Goal: Task Accomplishment & Management: Manage account settings

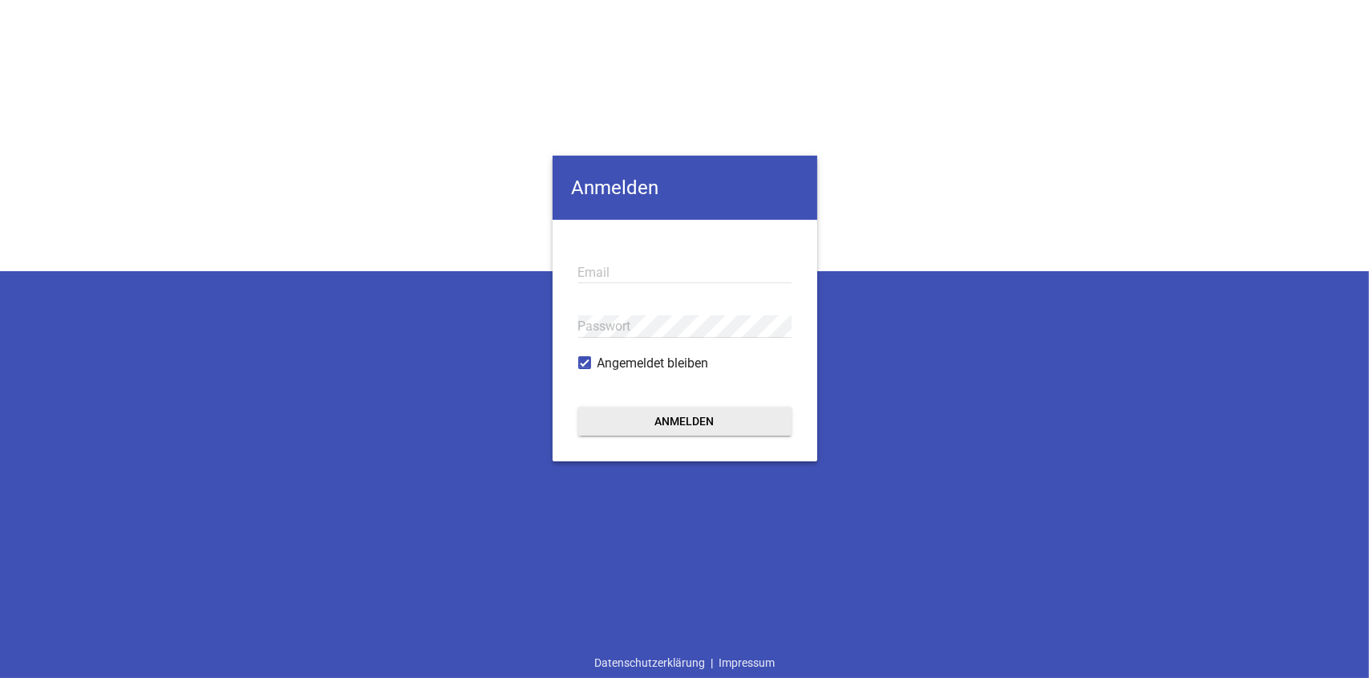
type input "[EMAIL_ADDRESS][DOMAIN_NAME]"
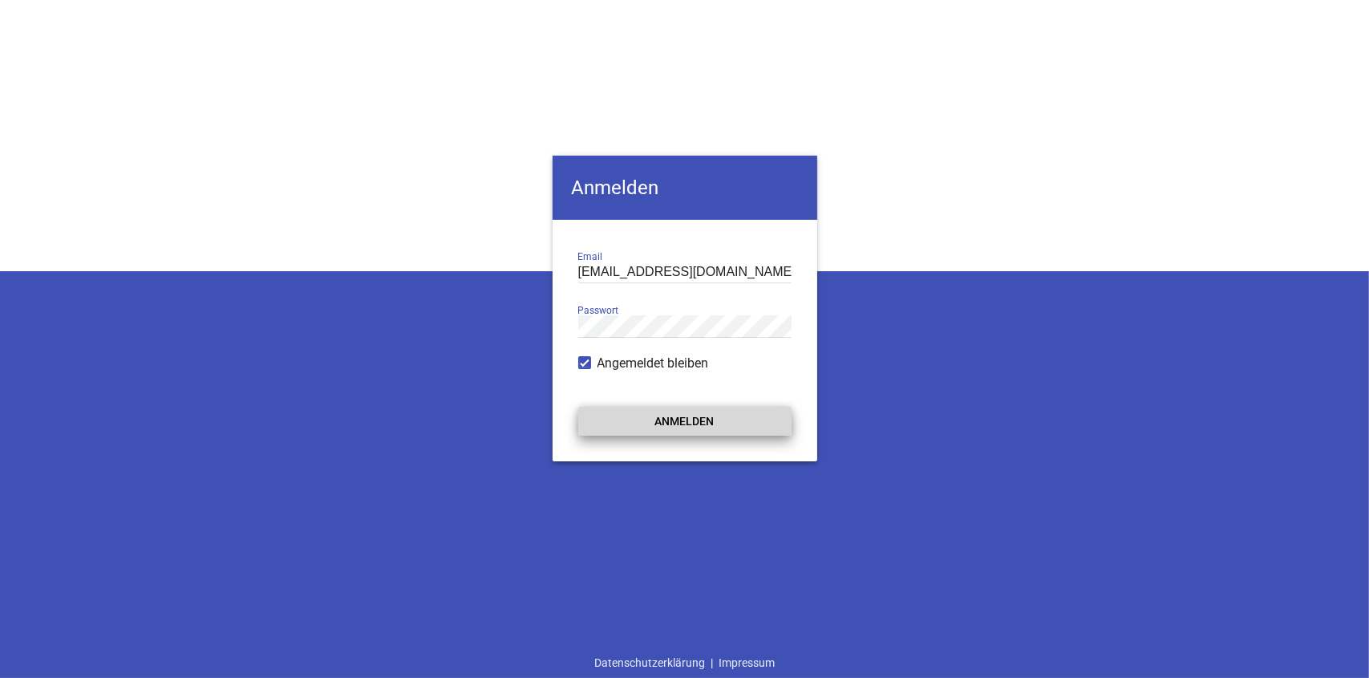
click at [698, 427] on button "Anmelden" at bounding box center [684, 421] width 213 height 29
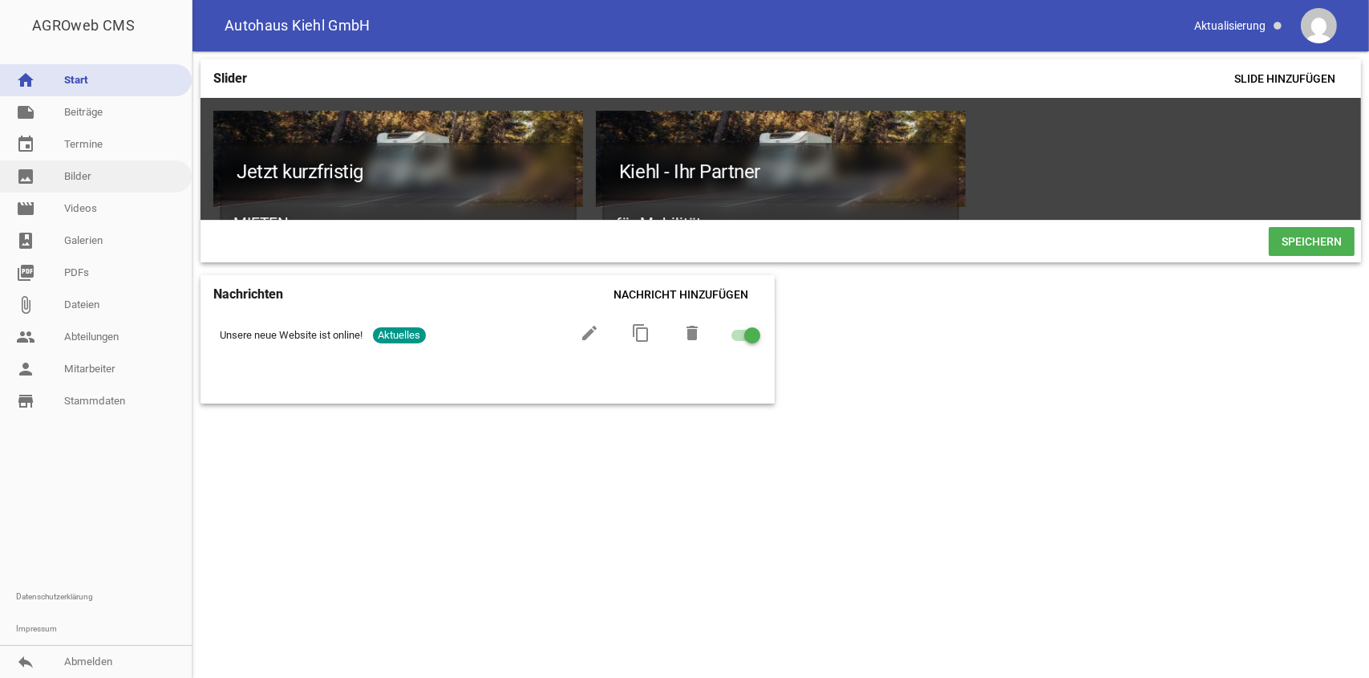
click at [103, 181] on link "image Bilder" at bounding box center [96, 176] width 192 height 32
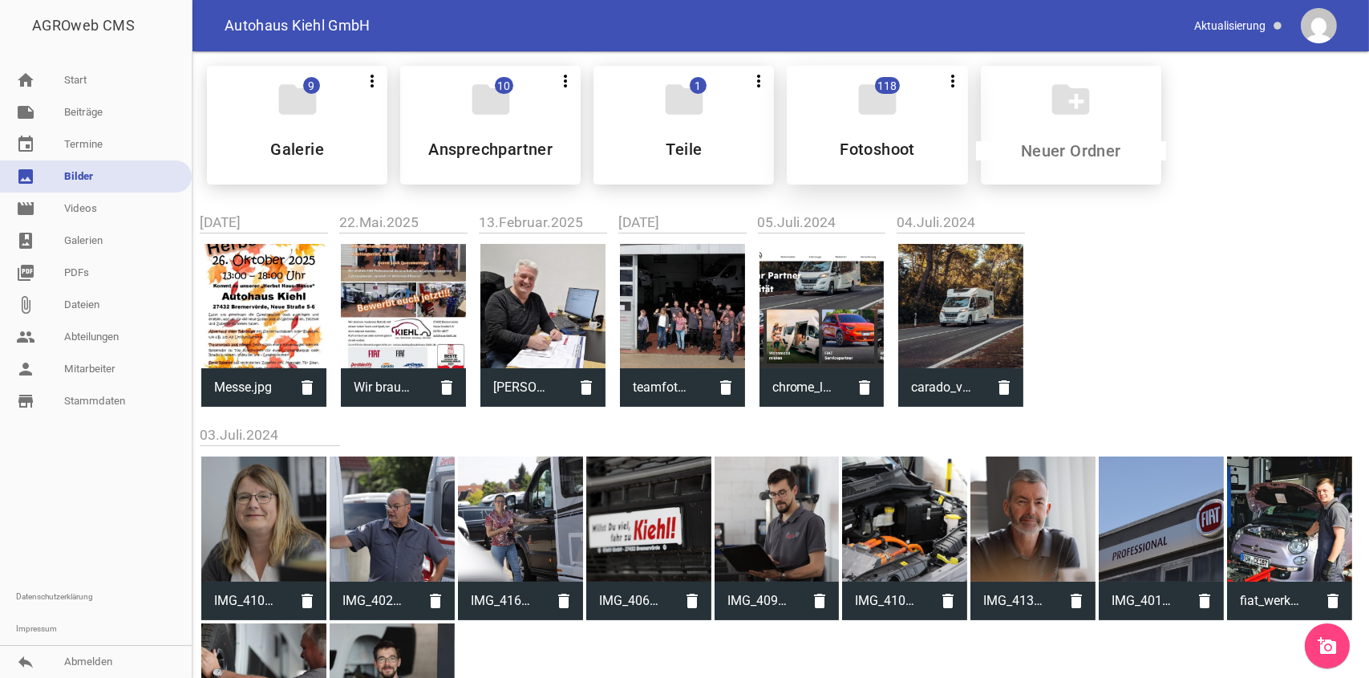
click at [870, 148] on h5 "Fotoshoot" at bounding box center [877, 149] width 75 height 16
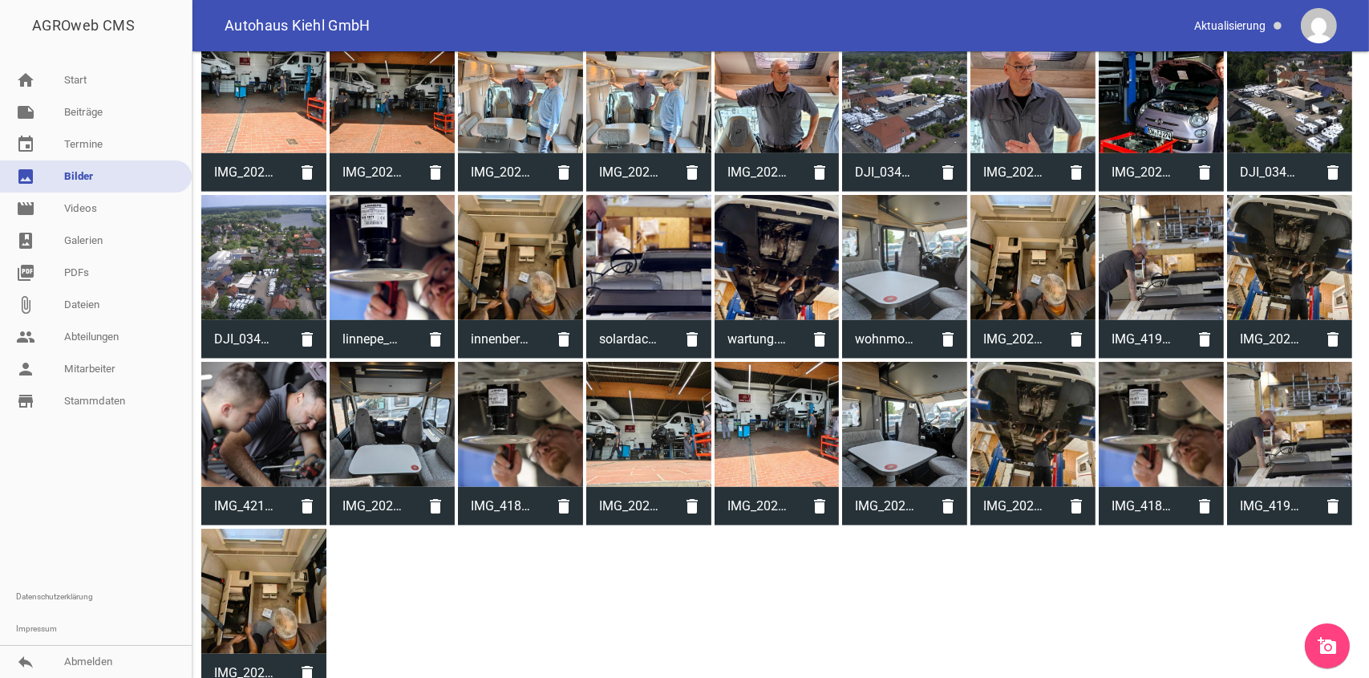
scroll to position [1901, 0]
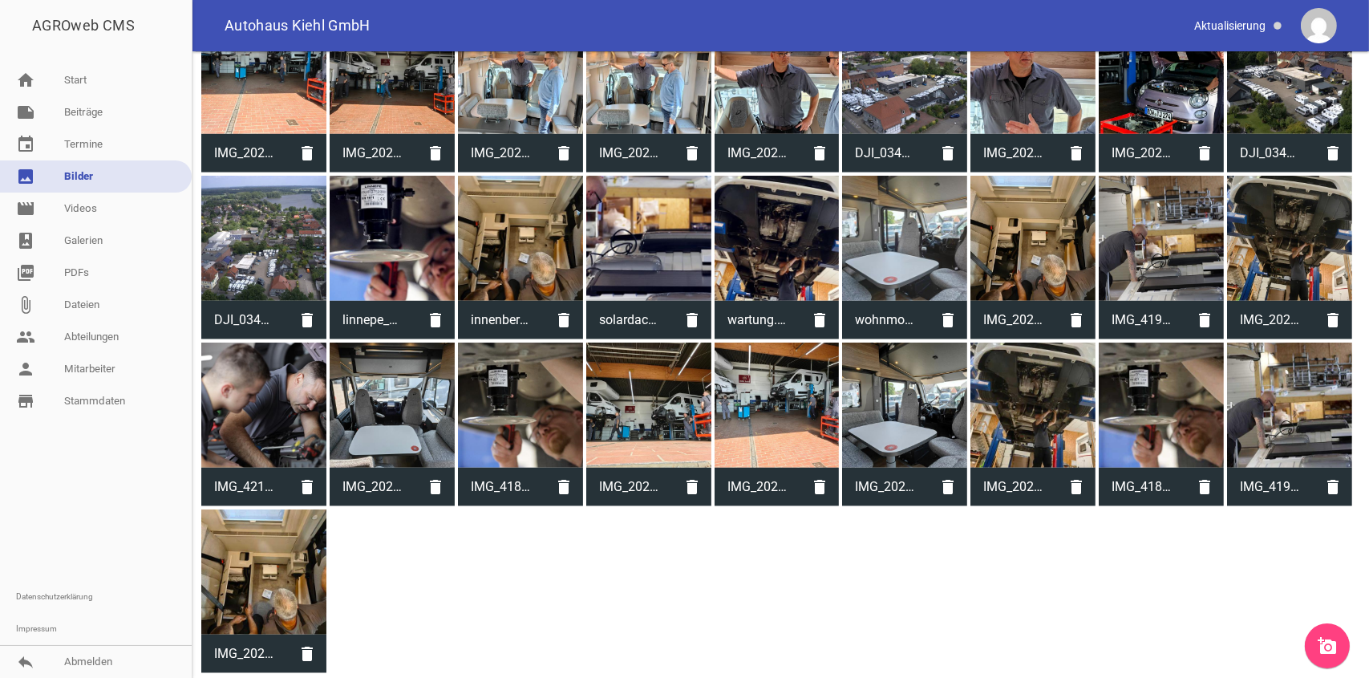
drag, startPoint x: 648, startPoint y: 428, endPoint x: 811, endPoint y: 577, distance: 220.8
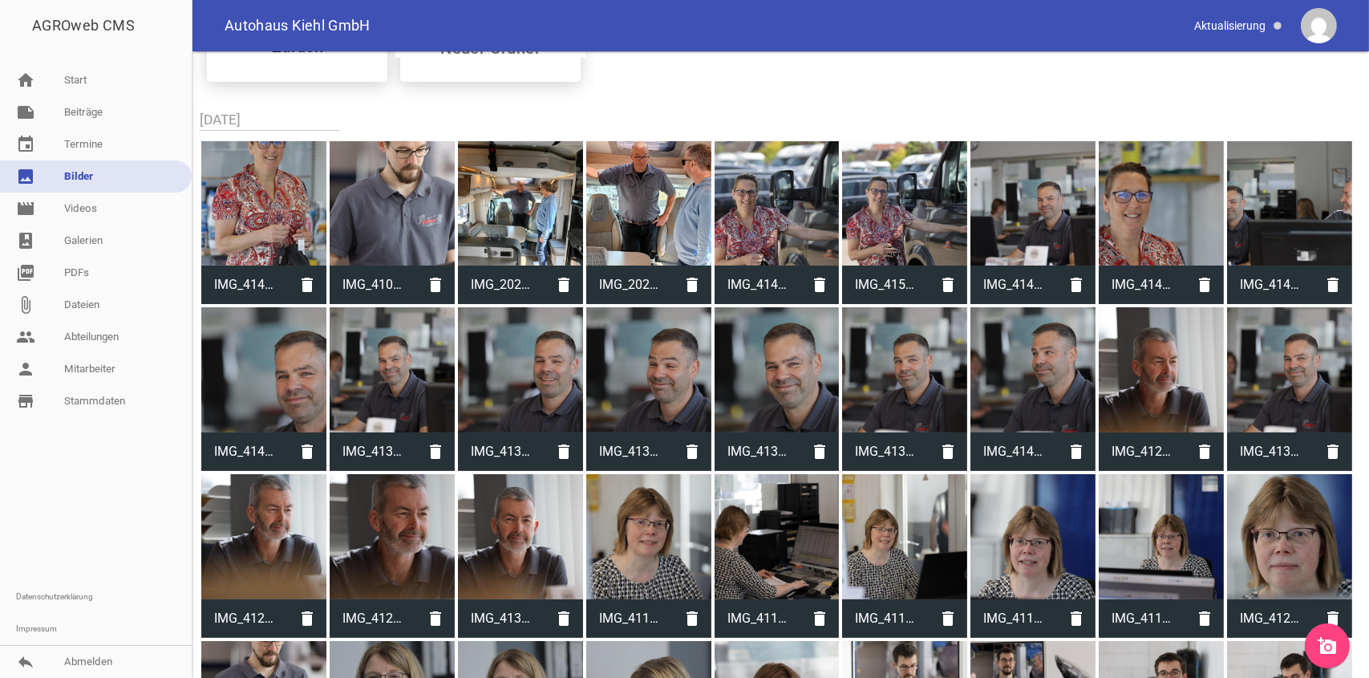
scroll to position [0, 0]
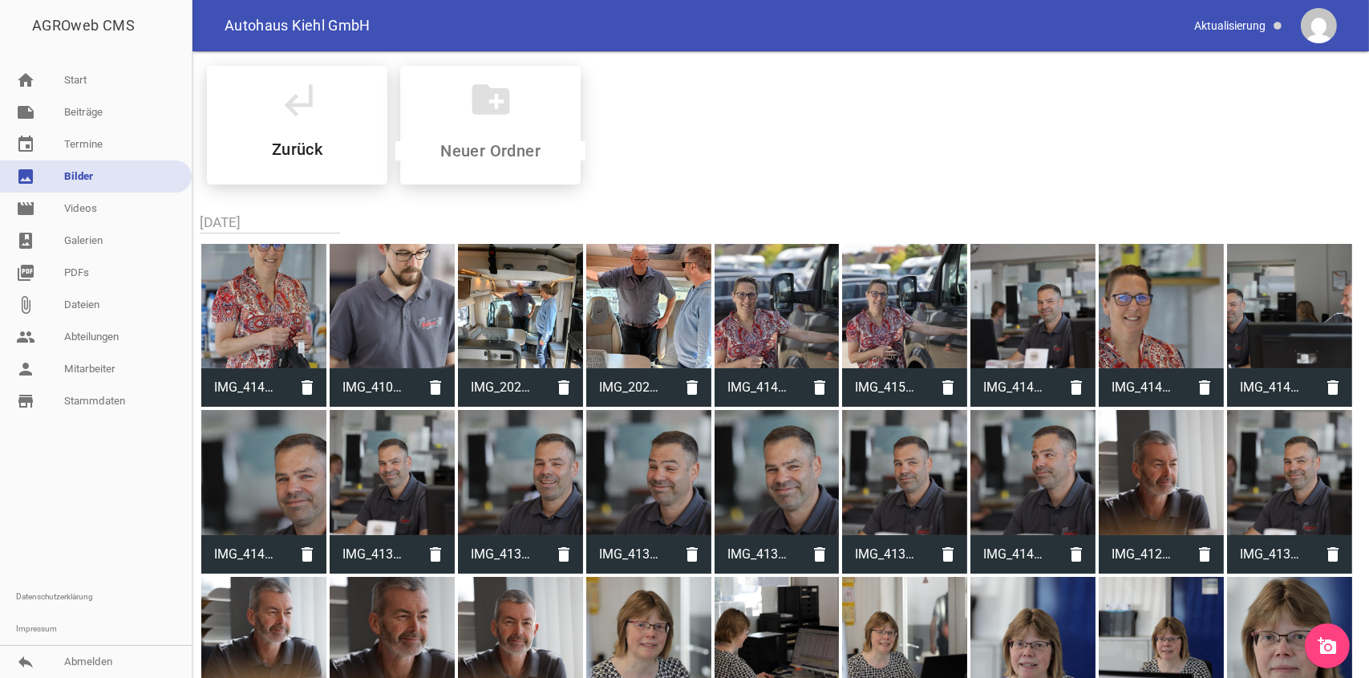
click at [97, 180] on link "image Bilder" at bounding box center [96, 176] width 192 height 32
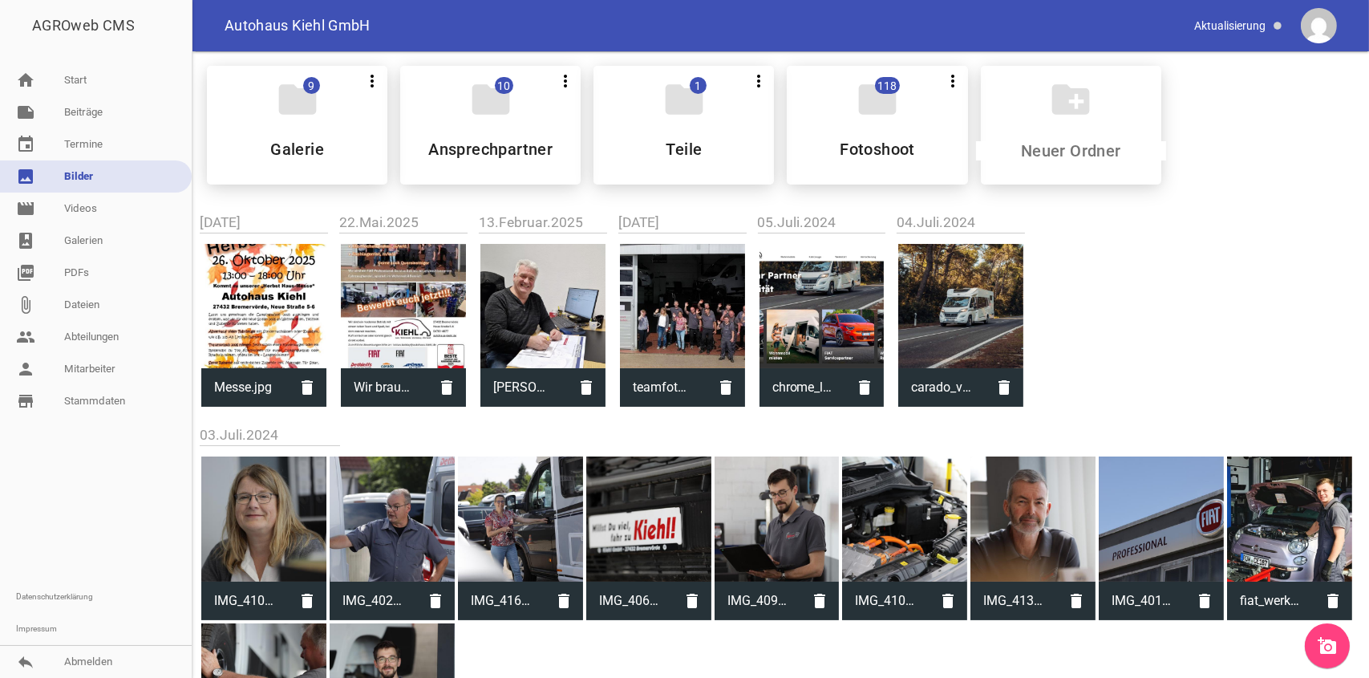
click at [690, 318] on div at bounding box center [682, 306] width 125 height 125
type input "teamfoto-luft.JPG"
type input "934"
type input "1868"
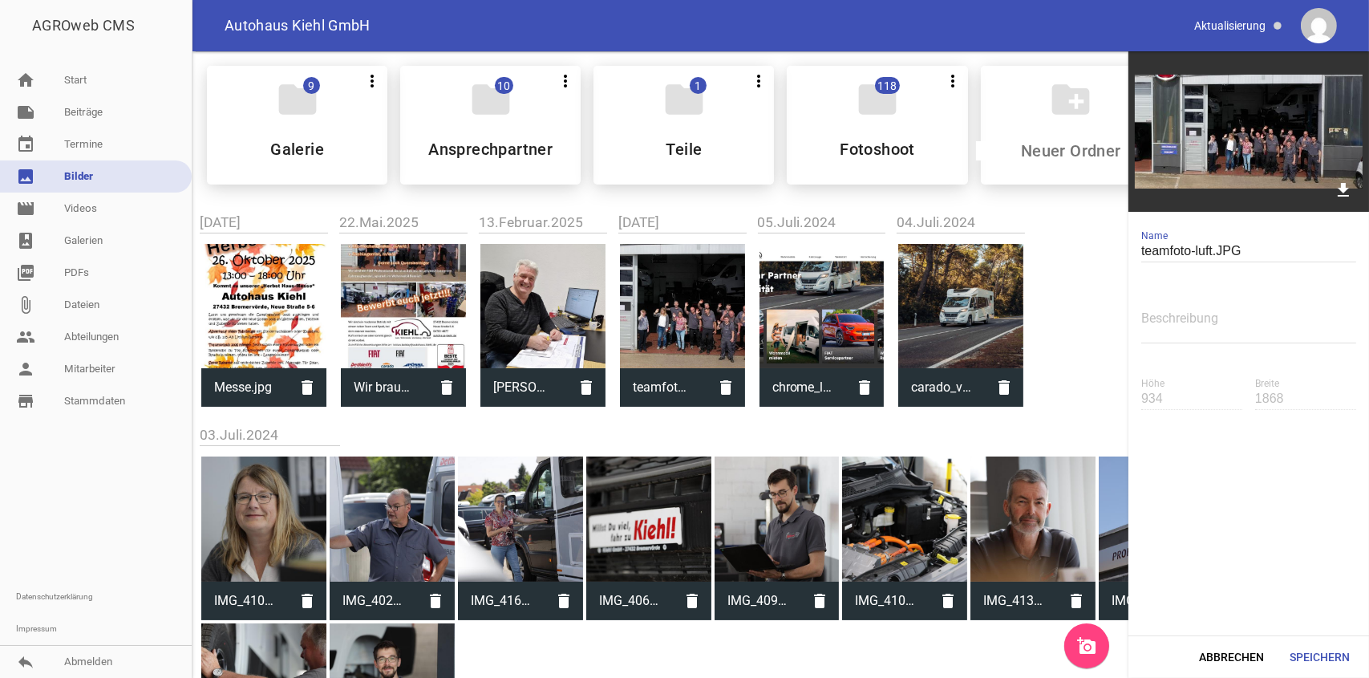
click at [1082, 241] on div "folder 9 more_vert Teilen Bearbeiten Löschen Galerie folder 10 more_vert Teilen…" at bounding box center [780, 527] width 1176 height 953
click at [896, 171] on div "folder 118 more_vert Teilen Bearbeiten Löschen Fotoshoot" at bounding box center [877, 125] width 180 height 119
